Goal: Communication & Community: Answer question/provide support

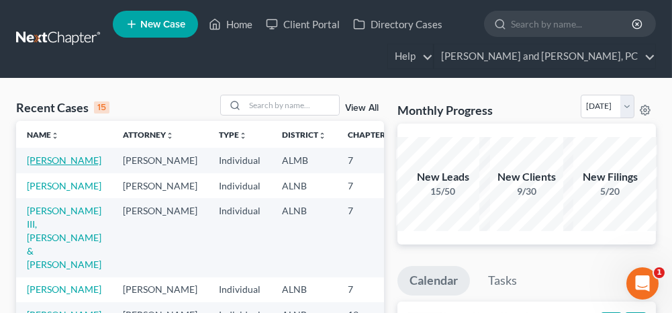
click at [44, 157] on link "[PERSON_NAME]" at bounding box center [64, 159] width 74 height 11
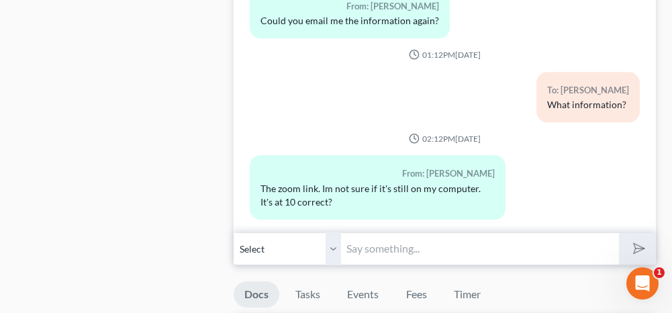
scroll to position [805, 0]
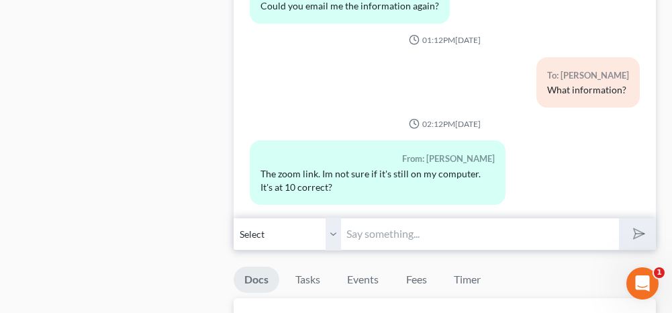
click at [429, 233] on input "text" at bounding box center [479, 233] width 277 height 33
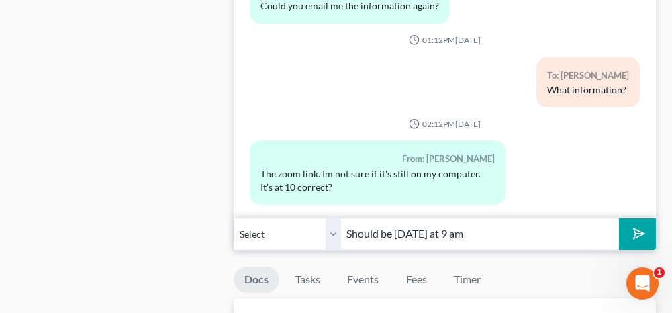
type input "Should be [DATE] at 9 am"
click at [639, 224] on icon "submit" at bounding box center [636, 233] width 19 height 19
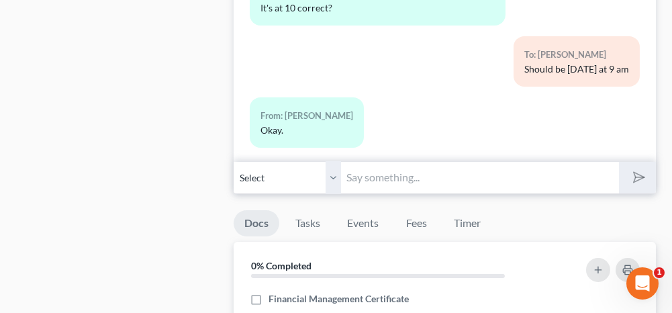
scroll to position [872, 0]
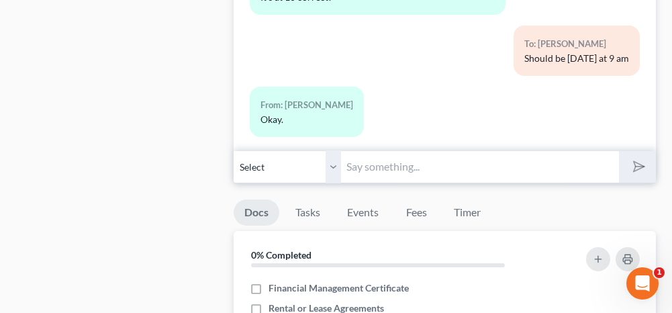
click at [364, 160] on input "text" at bounding box center [479, 166] width 277 height 33
paste input "[URL][DOMAIN_NAME]."
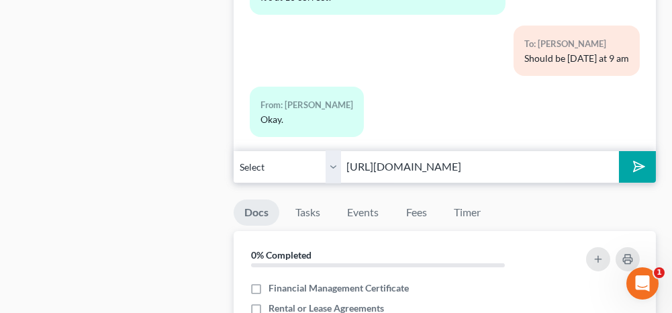
type input "[URL][DOMAIN_NAME]"
click at [649, 161] on button "submit" at bounding box center [637, 167] width 37 height 32
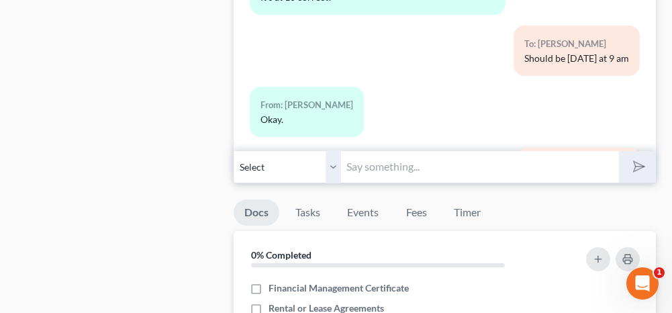
scroll to position [7915, 0]
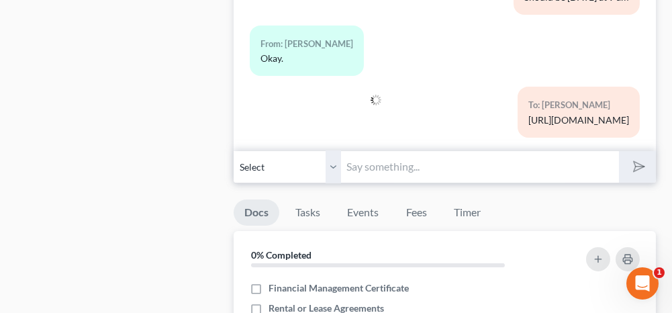
click at [495, 162] on input "text" at bounding box center [479, 166] width 277 height 33
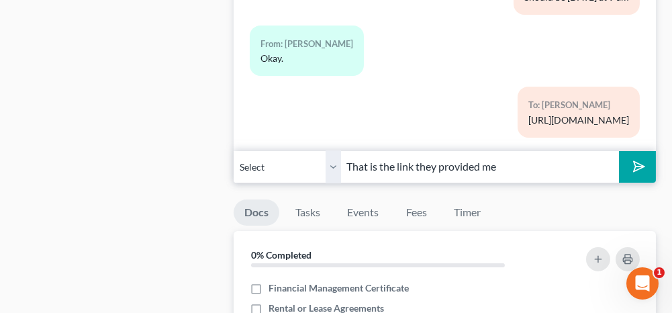
type input "That is the link they provided me"
click at [631, 160] on icon "submit" at bounding box center [636, 166] width 19 height 19
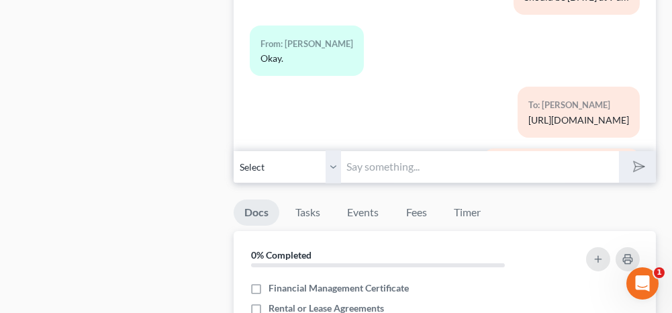
scroll to position [7977, 0]
